Goal: Task Accomplishment & Management: Use online tool/utility

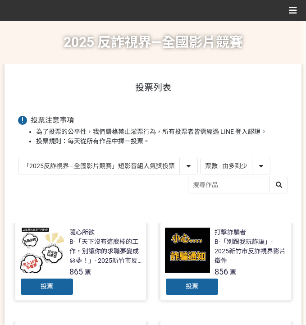
select select "vote"
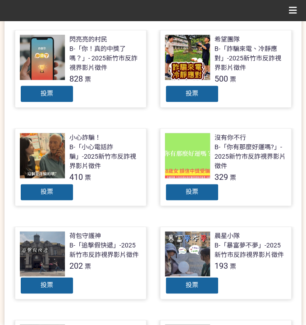
scroll to position [301, 0]
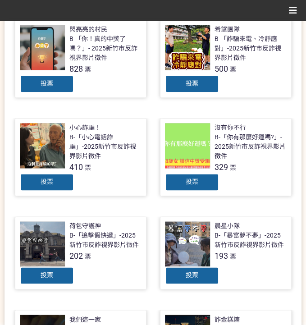
click at [208, 181] on div "投票" at bounding box center [192, 182] width 54 height 18
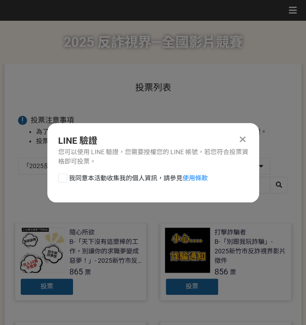
scroll to position [0, 0]
click at [109, 177] on span "我同意本活動收集我的個人資訊，請參見 使用條款" at bounding box center [138, 178] width 139 height 9
click at [64, 177] on input "我同意本活動收集我的個人資訊，請參見 使用條款" at bounding box center [62, 178] width 6 height 6
checkbox input "false"
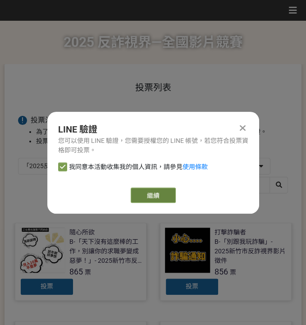
click at [169, 198] on link "繼續" at bounding box center [153, 195] width 45 height 15
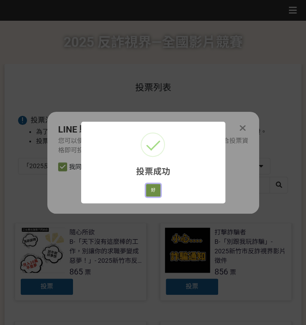
click at [150, 190] on button "好" at bounding box center [153, 190] width 14 height 13
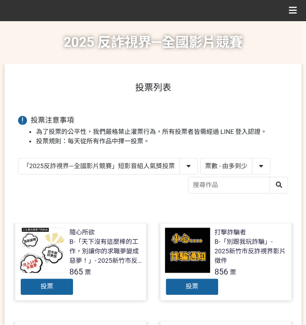
scroll to position [60, 0]
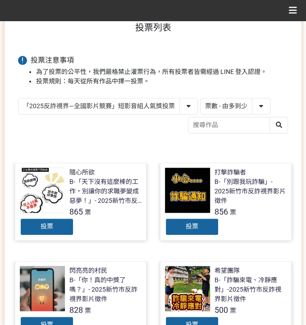
click at [156, 99] on select "「2025反詐視界—全國影片競賽」短影音組人氣獎投票 「2025反詐視界—全國影片競賽」短片組人氣獎投票" at bounding box center [107, 106] width 179 height 16
select select "13146"
click at [18, 98] on select "「2025反詐視界—全國影片競賽」短影音組人氣獎投票 「2025反詐視界—全國影片競賽」短片組人氣獎投票" at bounding box center [107, 106] width 179 height 16
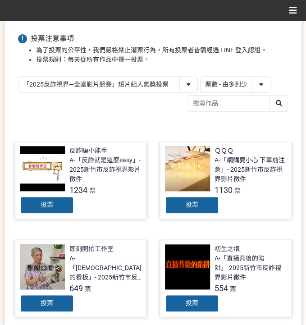
scroll to position [90, 0]
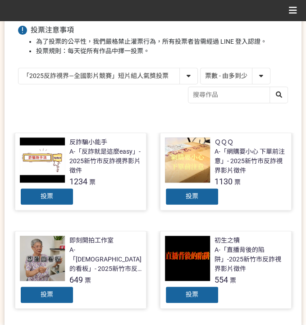
click at [62, 200] on div "投票" at bounding box center [47, 197] width 54 height 18
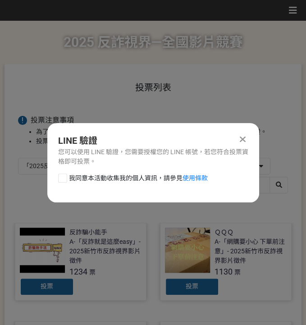
click at [112, 170] on div "LINE 驗證 您可以使用 LINE 驗證，您需要授權您的 LINE 帳號，若您符合投票資格即可投票。 我同意本活動收集我的個人資訊，請參見 使用條款" at bounding box center [153, 162] width 212 height 79
click at [113, 180] on span "我同意本活動收集我的個人資訊，請參見 使用條款" at bounding box center [138, 178] width 139 height 9
click at [64, 180] on input "我同意本活動收集我的個人資訊，請參見 使用條款" at bounding box center [62, 178] width 6 height 6
checkbox input "false"
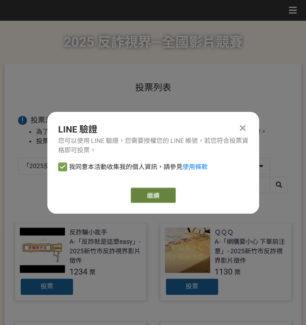
click at [170, 198] on link "繼續" at bounding box center [153, 195] width 45 height 15
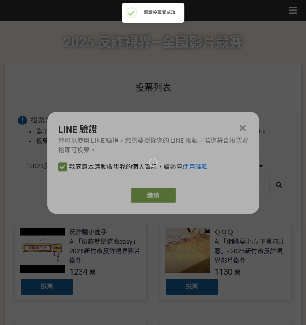
click at [143, 191] on div at bounding box center [153, 162] width 306 height 325
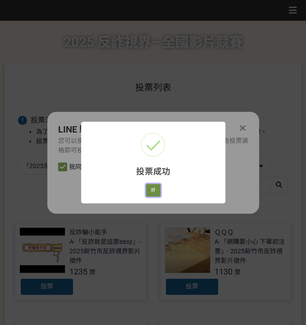
click at [152, 193] on button "好" at bounding box center [153, 190] width 14 height 13
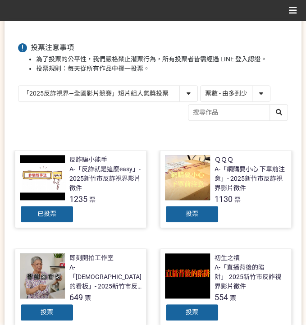
scroll to position [82, 0]
